Goal: Find specific page/section: Find specific page/section

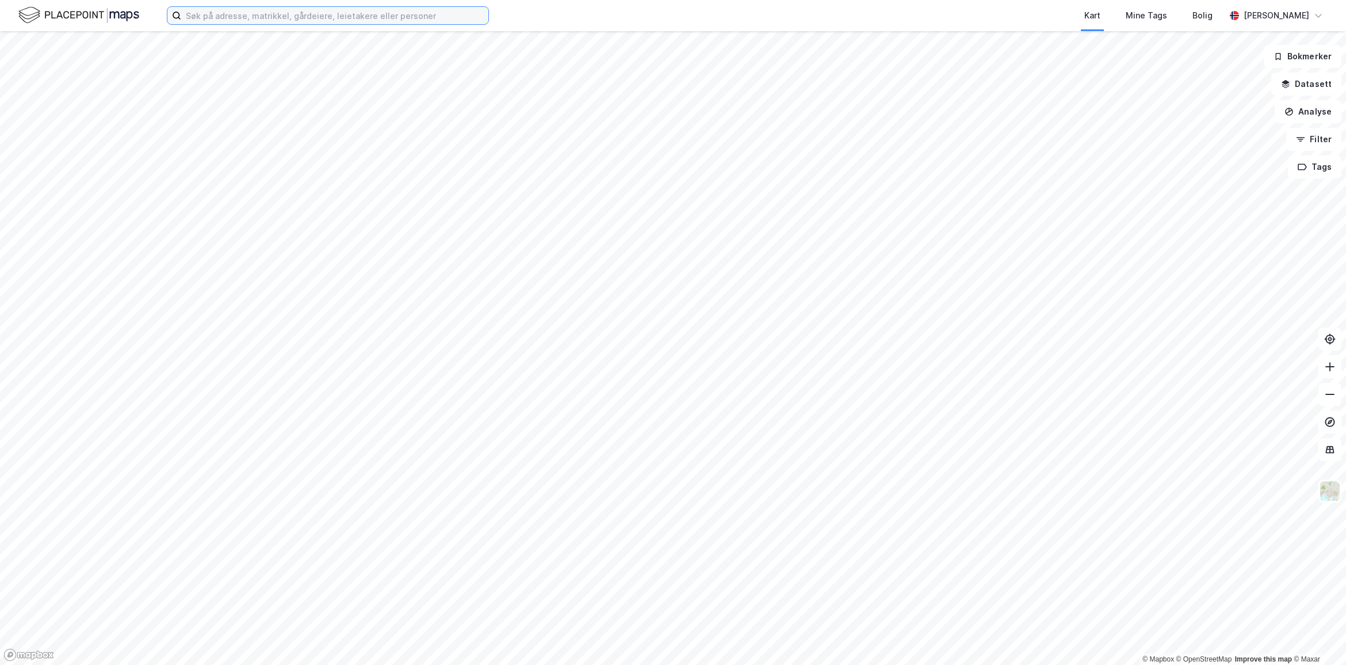
click at [311, 15] on input at bounding box center [334, 15] width 307 height 17
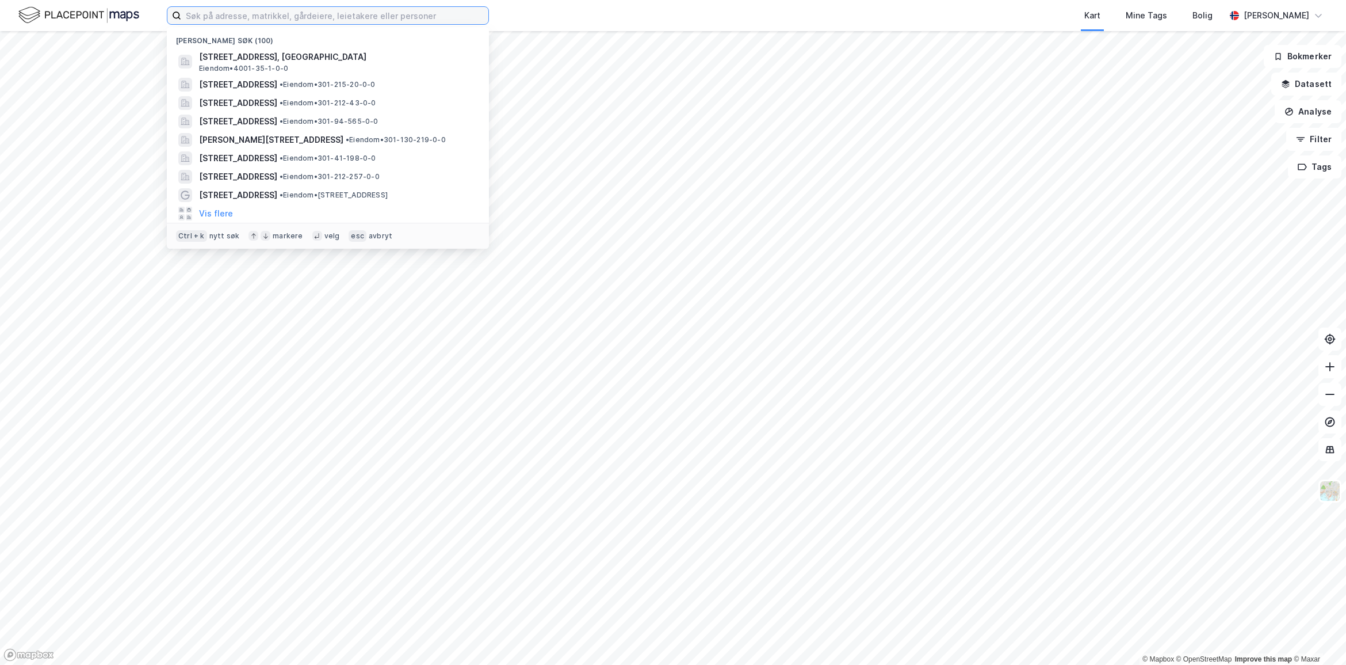
paste input "[STREET_ADDRESS]"
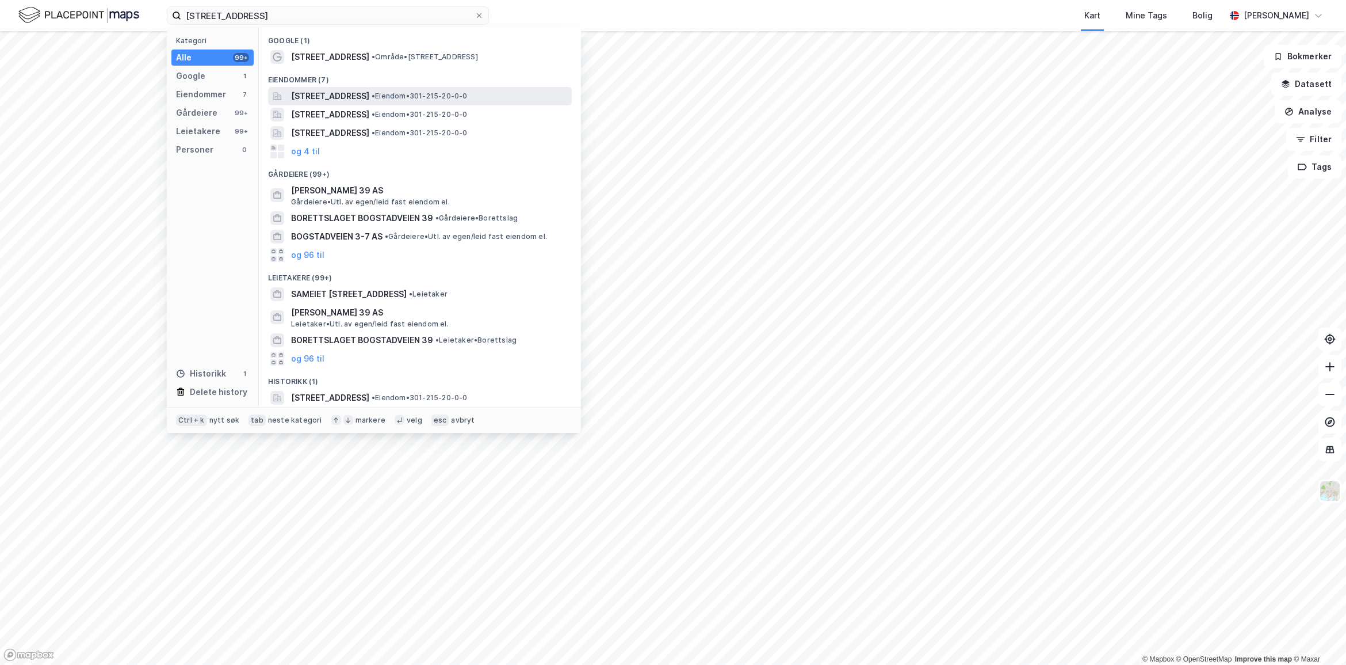
click at [346, 93] on span "[STREET_ADDRESS]" at bounding box center [330, 96] width 78 height 14
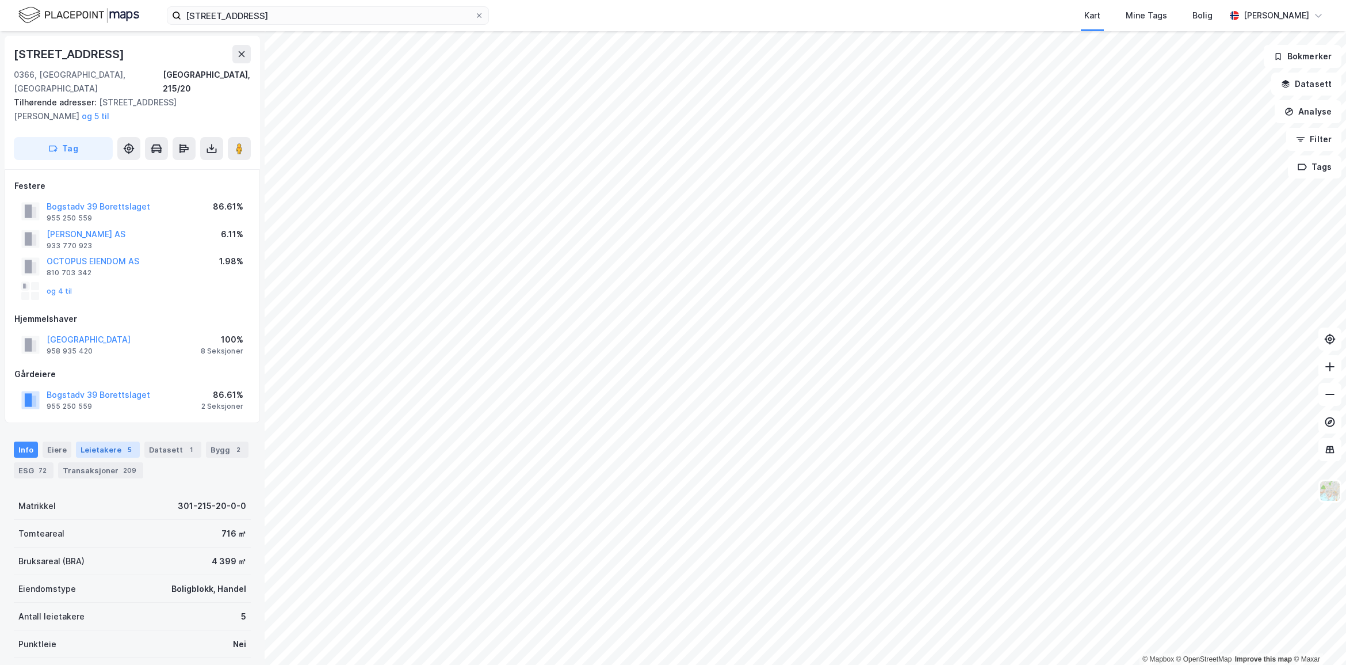
click at [98, 441] on div "Leietakere 5" at bounding box center [108, 449] width 64 height 16
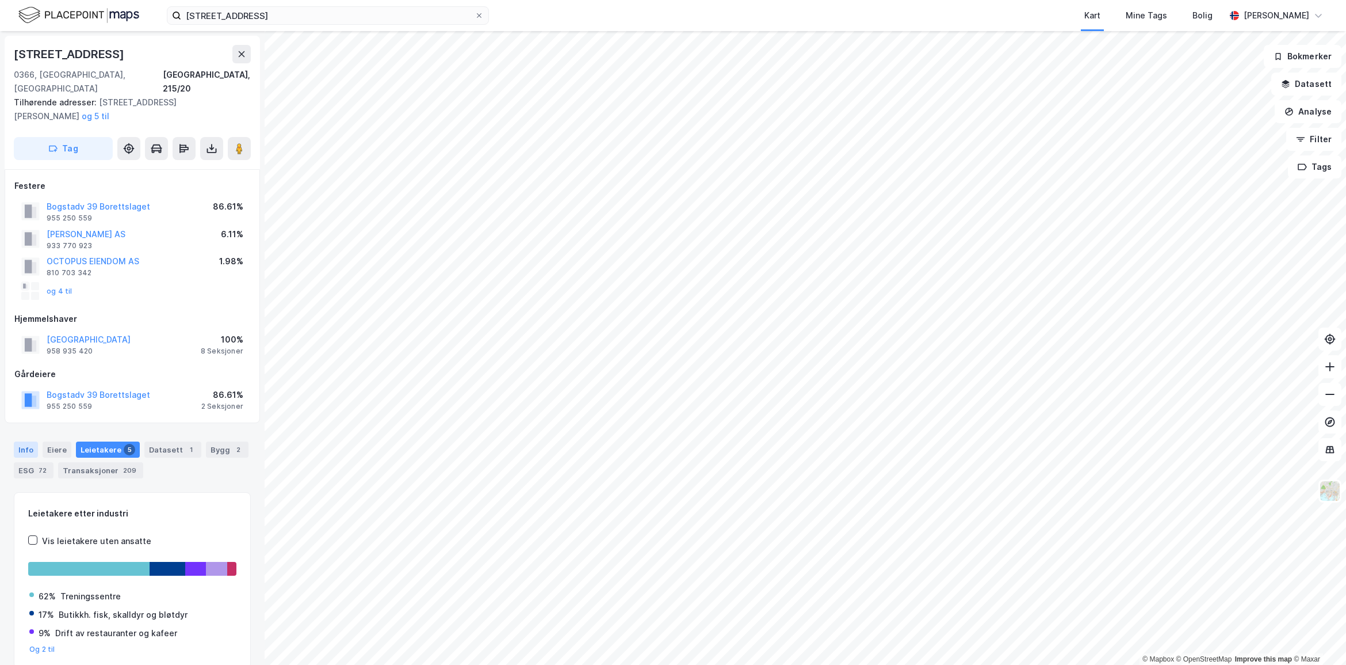
click at [27, 441] on div "Info" at bounding box center [26, 449] width 24 height 16
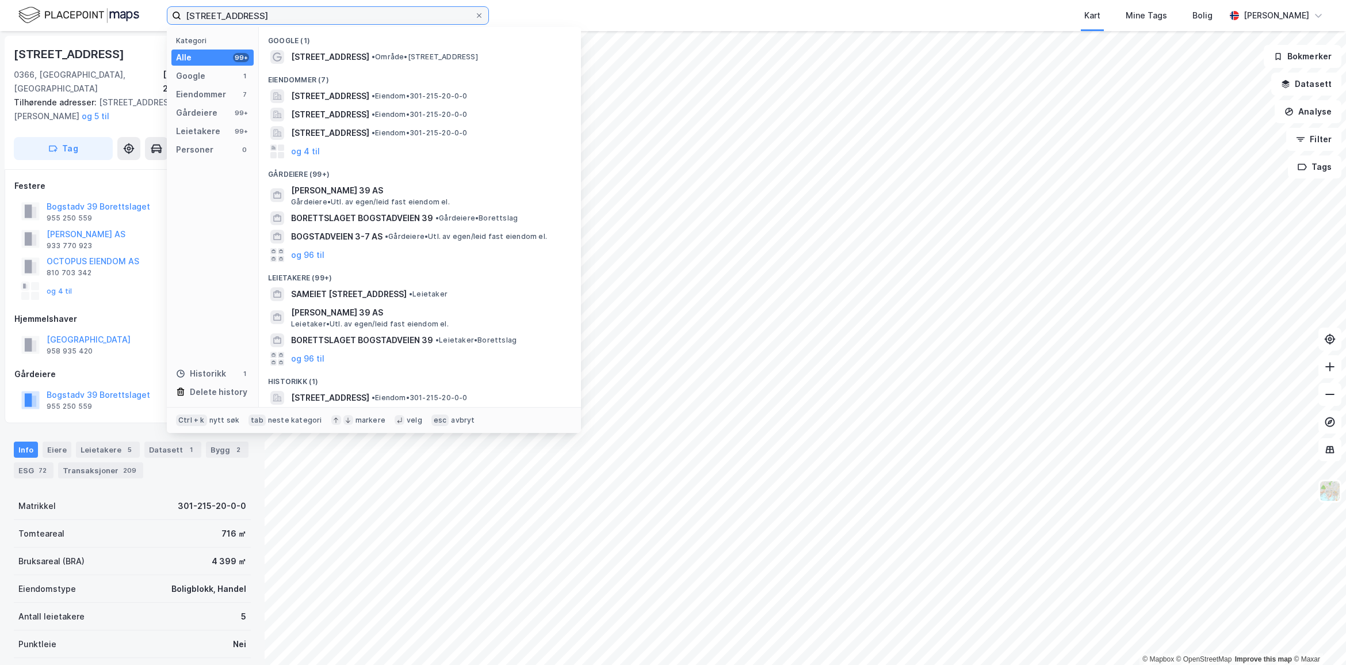
drag, startPoint x: 277, startPoint y: 15, endPoint x: 69, endPoint y: -13, distance: 210.1
click at [69, 0] on html "[STREET_ADDRESS] Kategori Alle 99+ Google 1 Eiendommer 7 Gårdeiere 99+ Leietake…" at bounding box center [673, 332] width 1346 height 665
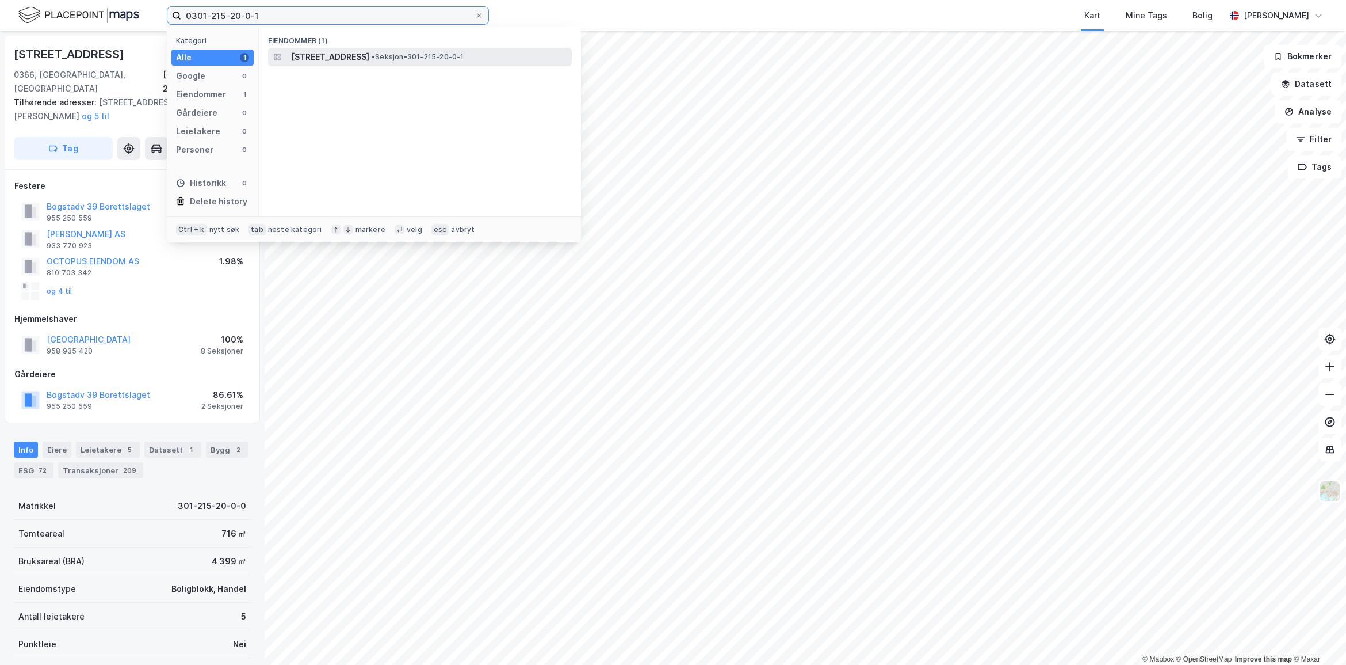
type input "0301-215-20-0-1"
click at [369, 62] on span "[STREET_ADDRESS]" at bounding box center [330, 57] width 78 height 14
